Goal: Task Accomplishment & Management: Manage account settings

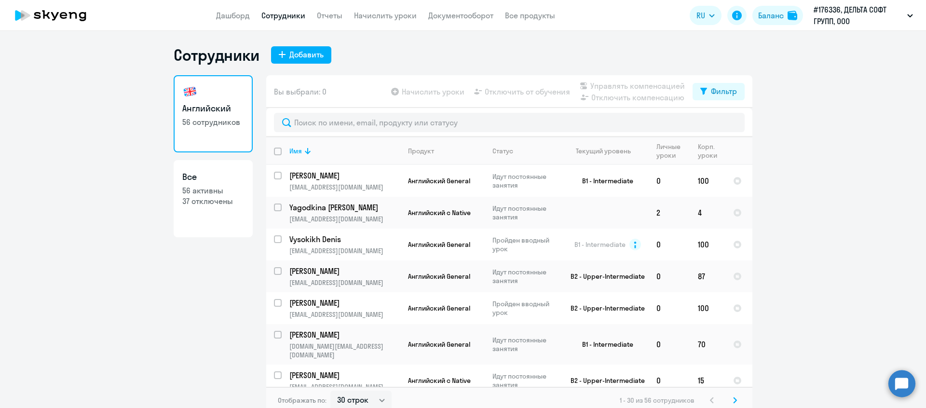
select select "30"
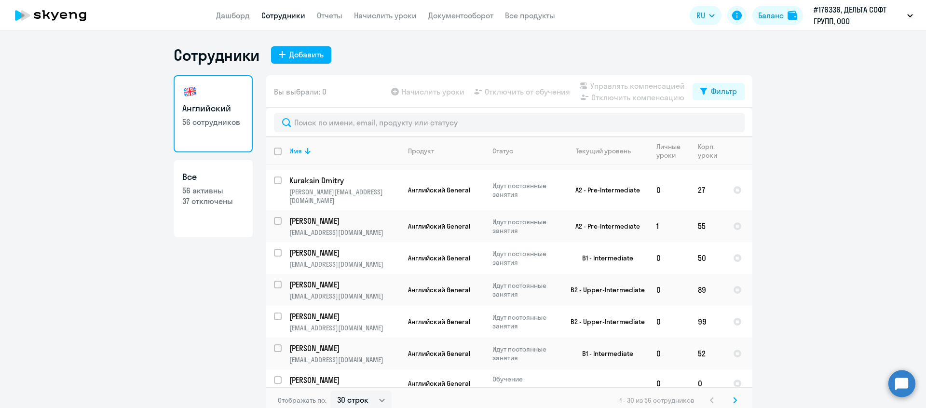
scroll to position [773, 0]
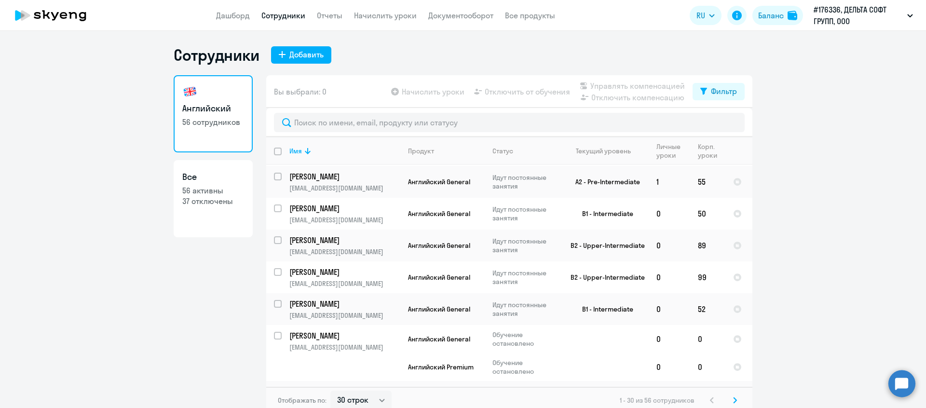
click at [737, 401] on icon at bounding box center [735, 400] width 4 height 7
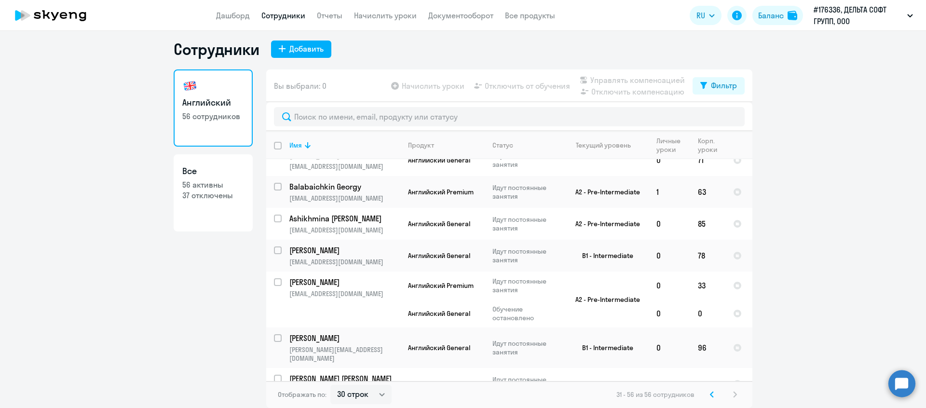
scroll to position [647, 0]
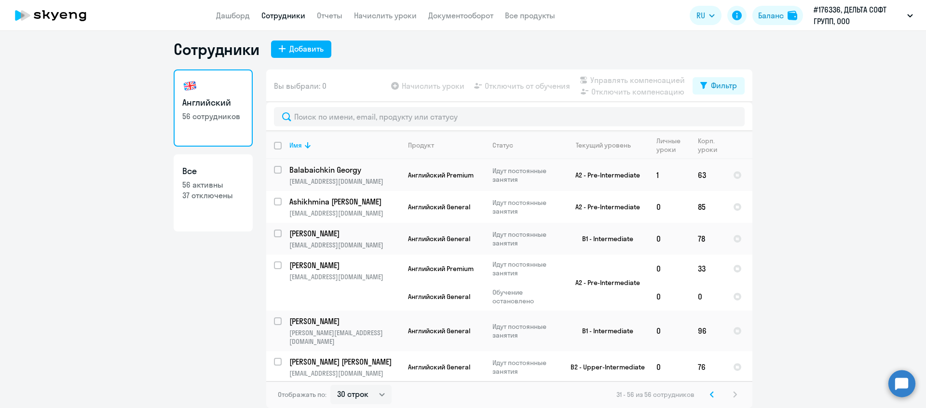
click at [276, 390] on input "select row 37292431" at bounding box center [283, 399] width 19 height 19
checkbox input "true"
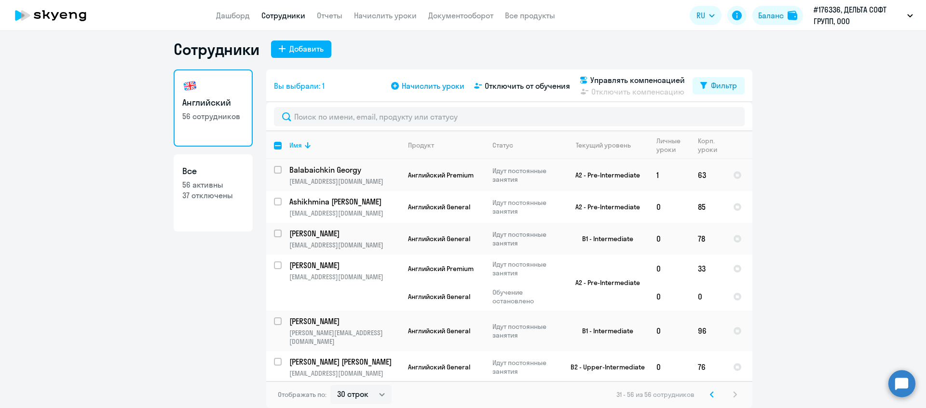
click at [454, 87] on span "Начислить уроки" at bounding box center [433, 86] width 63 height 12
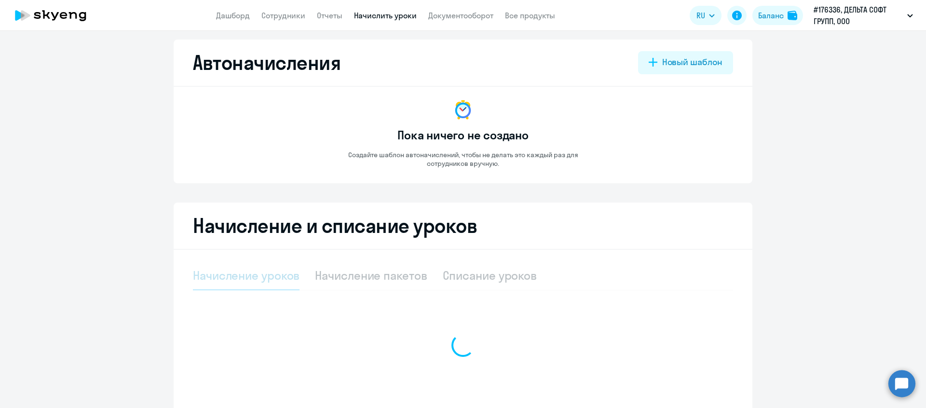
select select "10"
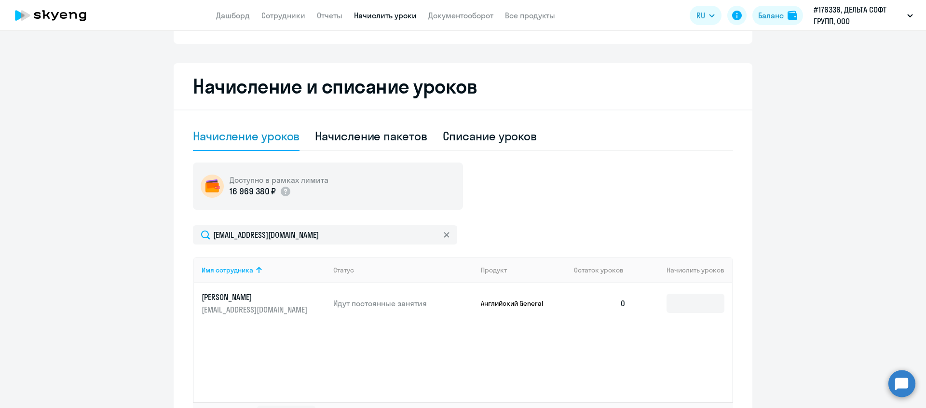
scroll to position [148, 0]
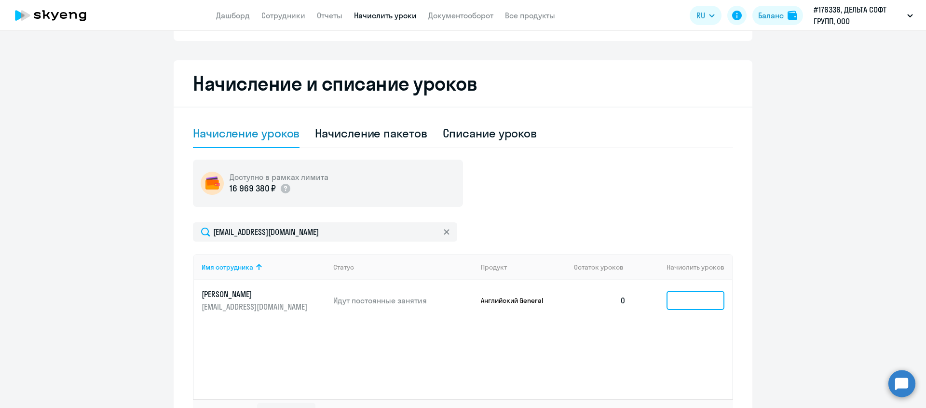
click at [685, 296] on input at bounding box center [696, 300] width 58 height 19
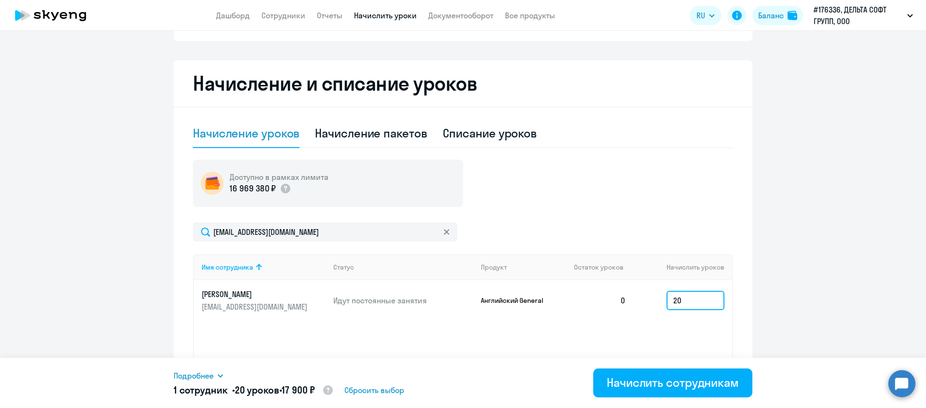
type input "2"
type input "10"
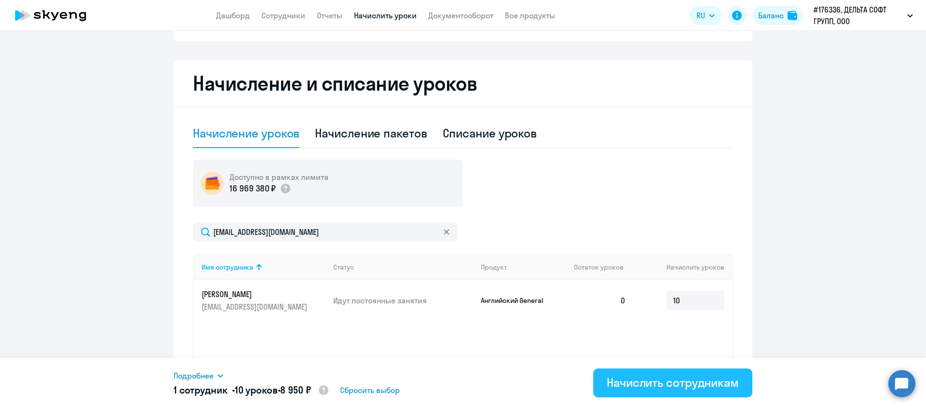
click at [680, 390] on div "Начислить сотрудникам" at bounding box center [673, 382] width 132 height 15
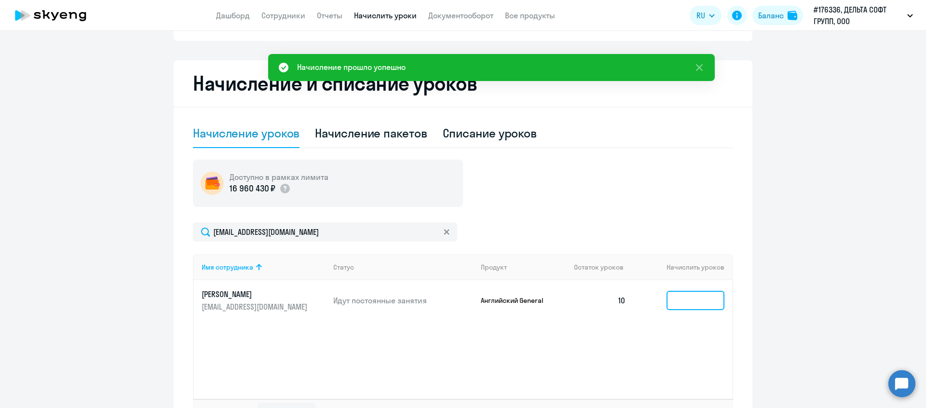
click at [690, 307] on input at bounding box center [696, 300] width 58 height 19
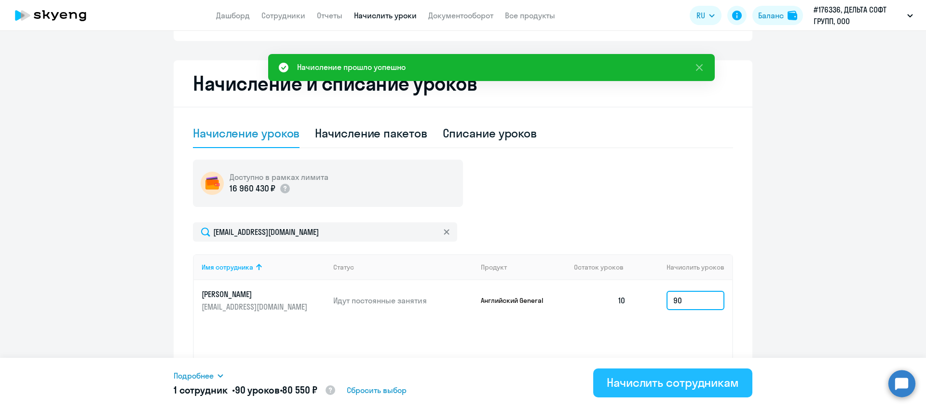
type input "90"
click at [687, 379] on div "Начислить сотрудникам" at bounding box center [673, 382] width 132 height 15
